Goal: Information Seeking & Learning: Learn about a topic

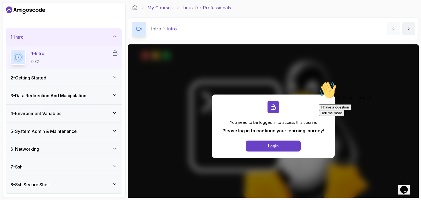
click at [164, 7] on link "My Courses" at bounding box center [159, 7] width 25 height 7
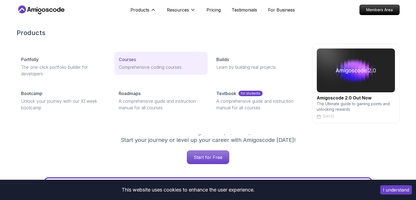
click at [145, 61] on div "Courses" at bounding box center [161, 59] width 85 height 7
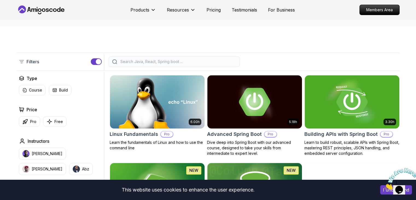
scroll to position [100, 0]
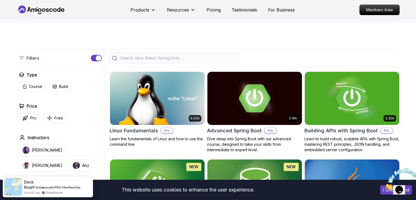
click at [180, 56] on input "search" at bounding box center [177, 57] width 117 height 5
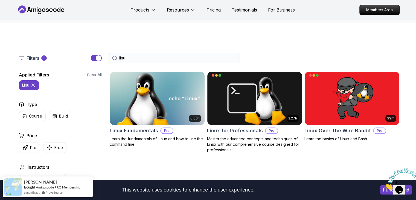
type input "linu"
click at [171, 109] on img at bounding box center [157, 98] width 99 height 56
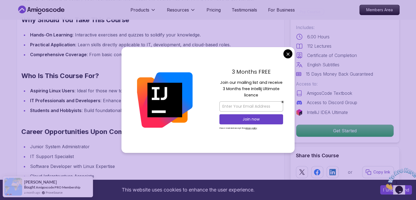
scroll to position [478, 0]
